Goal: Task Accomplishment & Management: Manage account settings

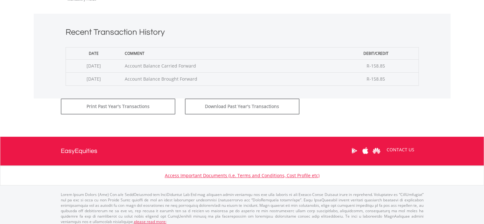
scroll to position [234, 0]
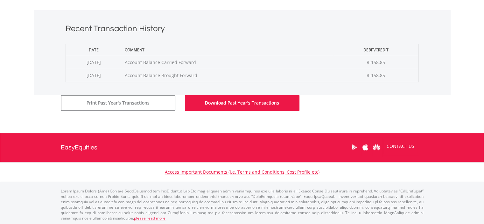
click at [246, 103] on button "Download Past Year's Transactions" at bounding box center [242, 103] width 115 height 16
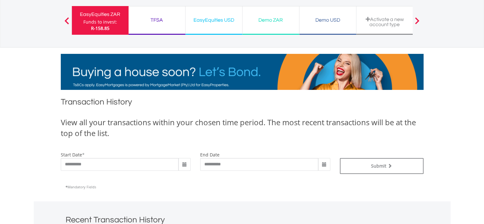
click at [157, 21] on div "TFSA" at bounding box center [157, 20] width 49 height 9
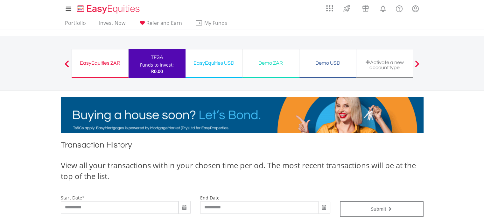
click at [219, 63] on div "EasyEquities USD" at bounding box center [214, 63] width 49 height 9
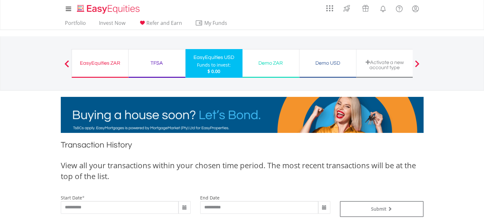
click at [418, 64] on span at bounding box center [417, 63] width 4 height 7
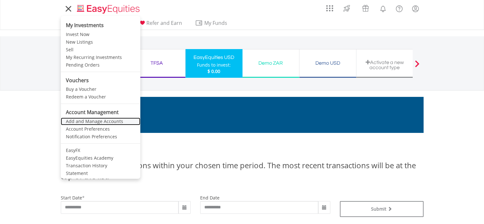
click at [91, 121] on link "Add and Manage Accounts" at bounding box center [101, 122] width 80 height 8
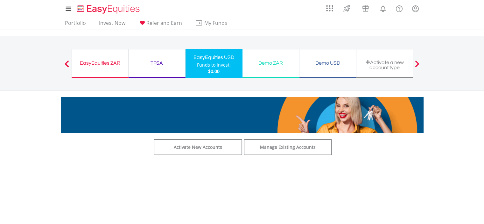
scroll to position [64, 0]
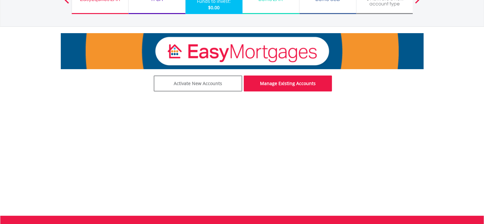
click at [292, 83] on link "Manage Existing Accounts" at bounding box center [288, 83] width 89 height 16
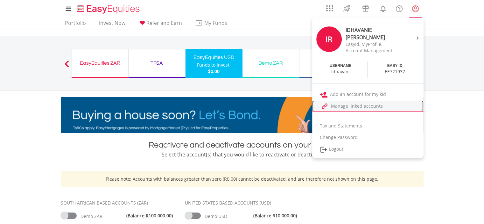
click at [364, 106] on link "Manage linked accounts" at bounding box center [367, 106] width 111 height 12
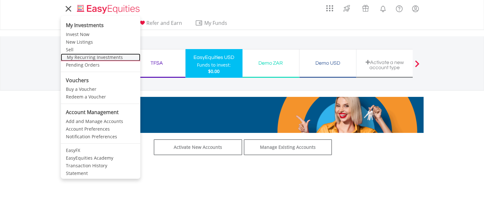
click at [77, 57] on link "My Recurring Investments" at bounding box center [101, 58] width 80 height 8
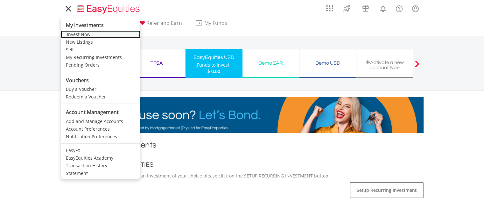
click at [76, 34] on link "Invest Now" at bounding box center [101, 35] width 80 height 8
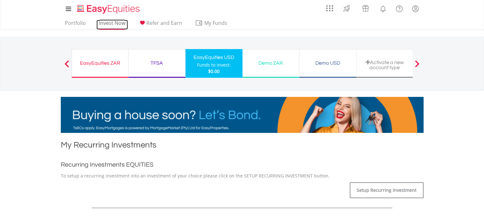
click at [110, 24] on link "Invest Now" at bounding box center [113, 25] width 32 height 10
